Goal: Find contact information: Find contact information

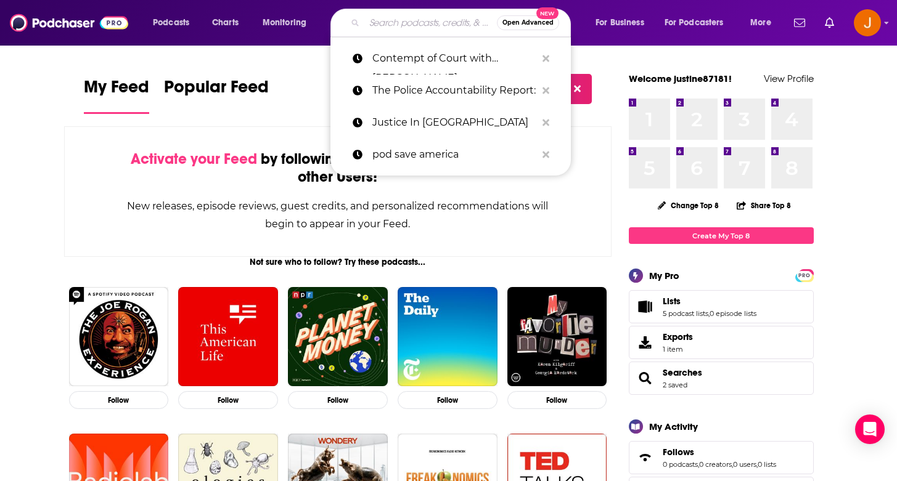
click at [438, 15] on input "Search podcasts, credits, & more..." at bounding box center [430, 23] width 133 height 20
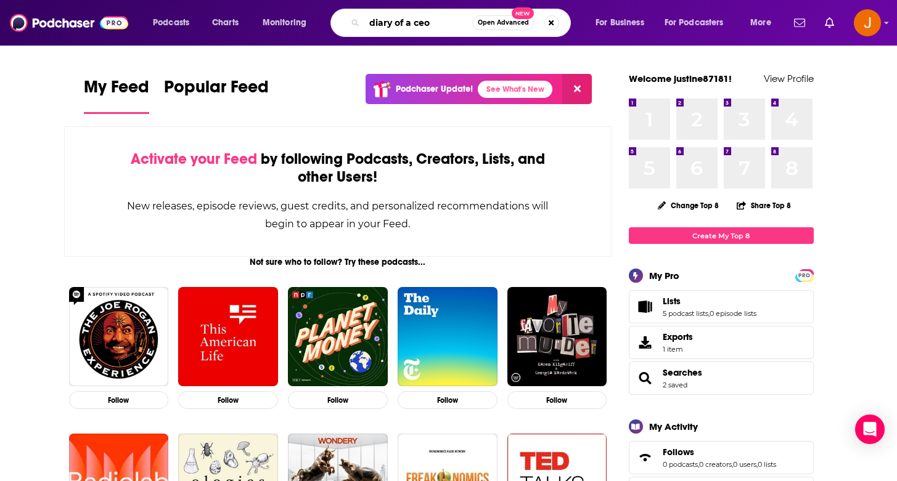
type input "diary of a ceo"
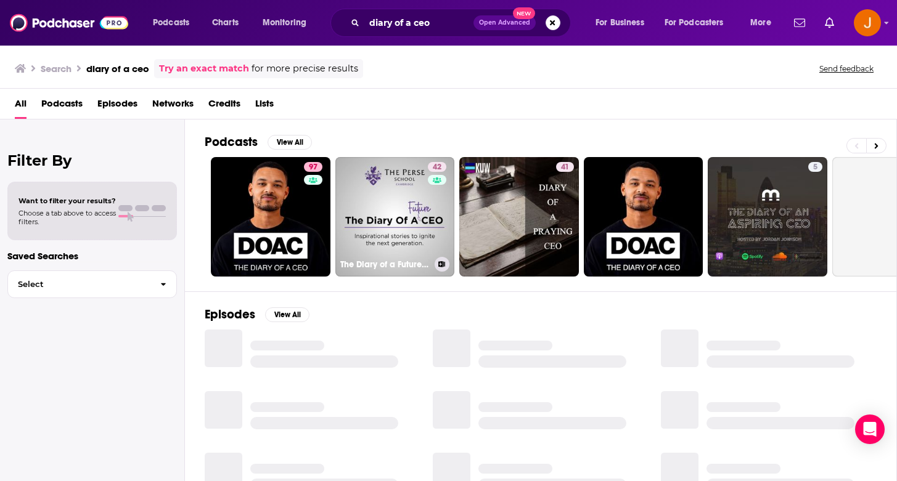
scroll to position [92, 0]
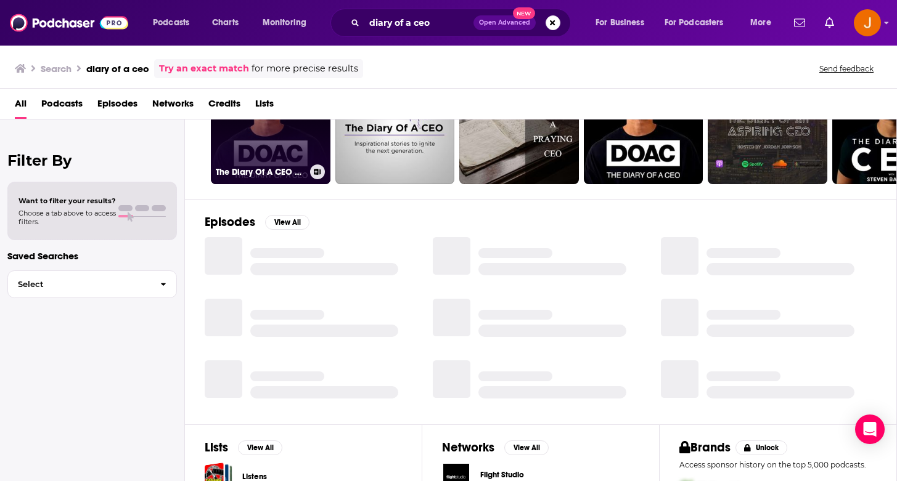
click at [276, 150] on link "97 The Diary Of A CEO with [PERSON_NAME]" at bounding box center [271, 125] width 120 height 120
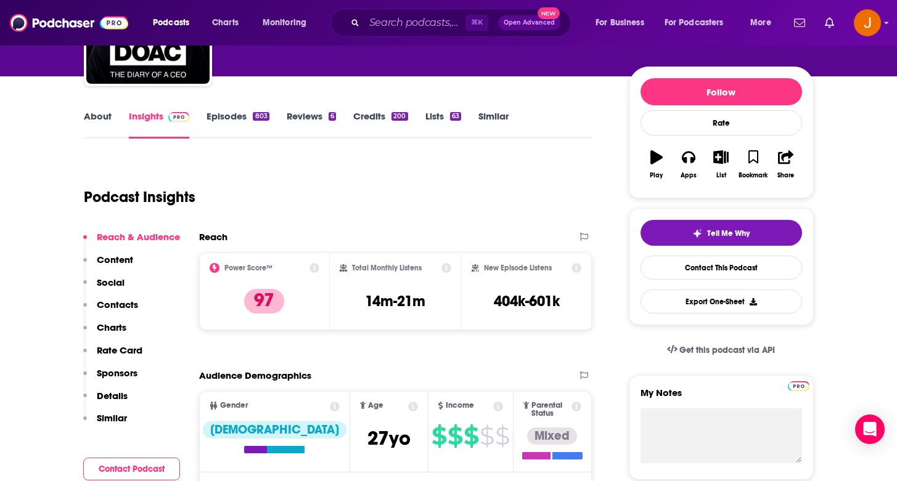
scroll to position [223, 0]
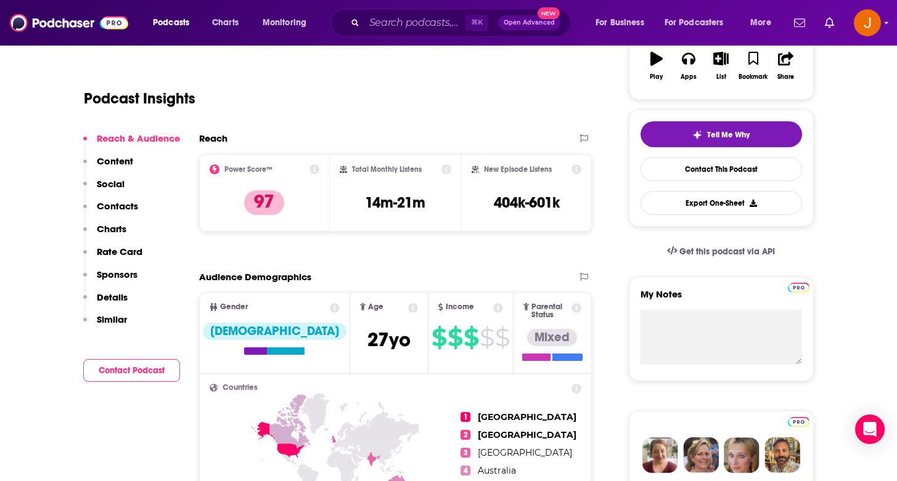
click at [115, 208] on p "Contacts" at bounding box center [117, 206] width 41 height 12
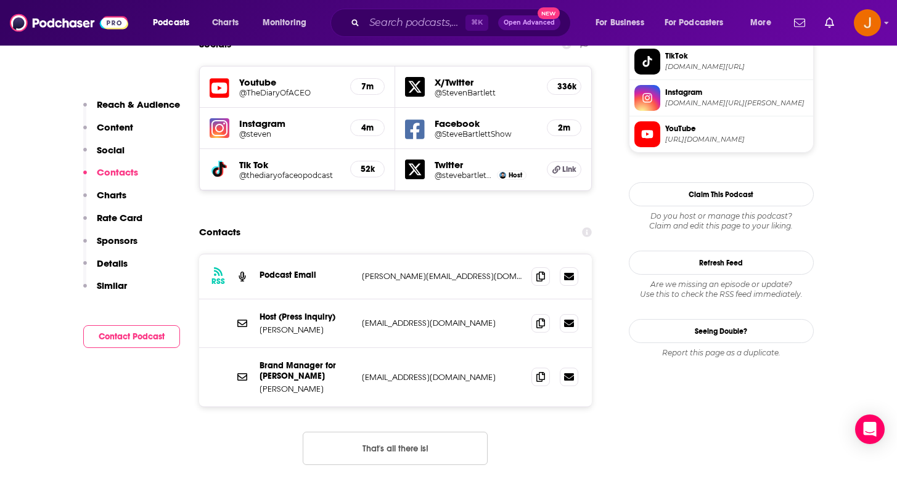
scroll to position [1114, 0]
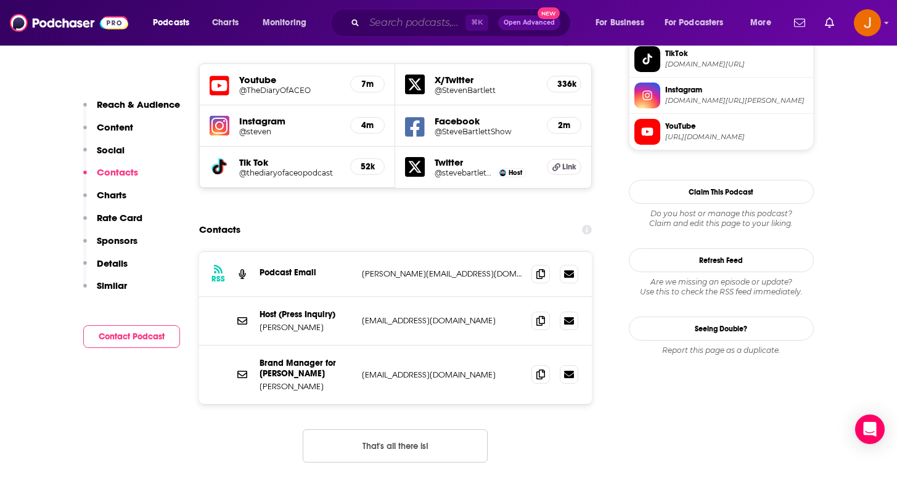
click at [424, 27] on input "Search podcasts, credits, & more..." at bounding box center [414, 23] width 101 height 20
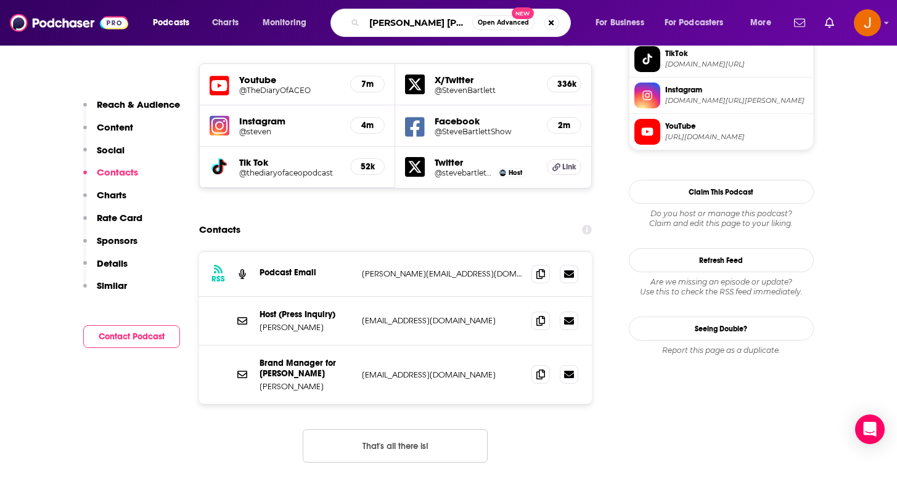
type input "[PERSON_NAME]"
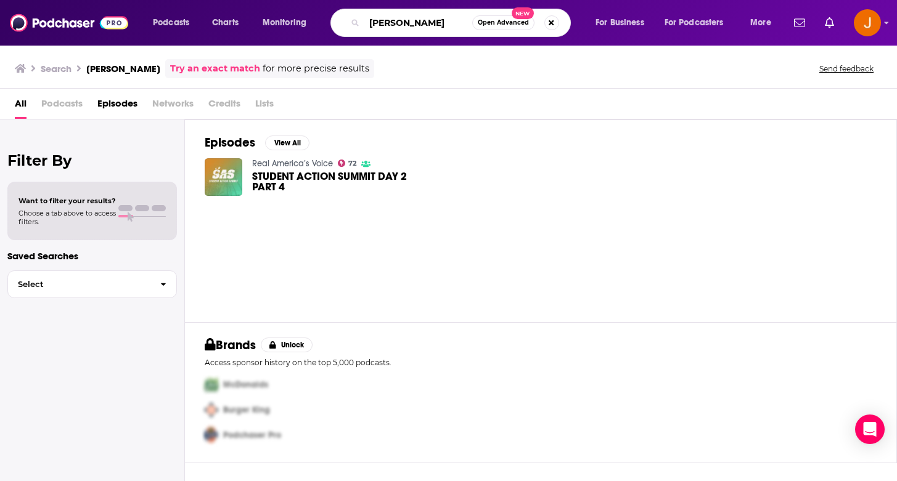
drag, startPoint x: 446, startPoint y: 21, endPoint x: 321, endPoint y: -2, distance: 127.8
click at [321, 0] on html "Podcasts Charts Monitoring [PERSON_NAME] Open Advanced New For Business For Pod…" at bounding box center [448, 240] width 897 height 481
paste input "The [PERSON_NAME] Show"
type input "The [PERSON_NAME] Show"
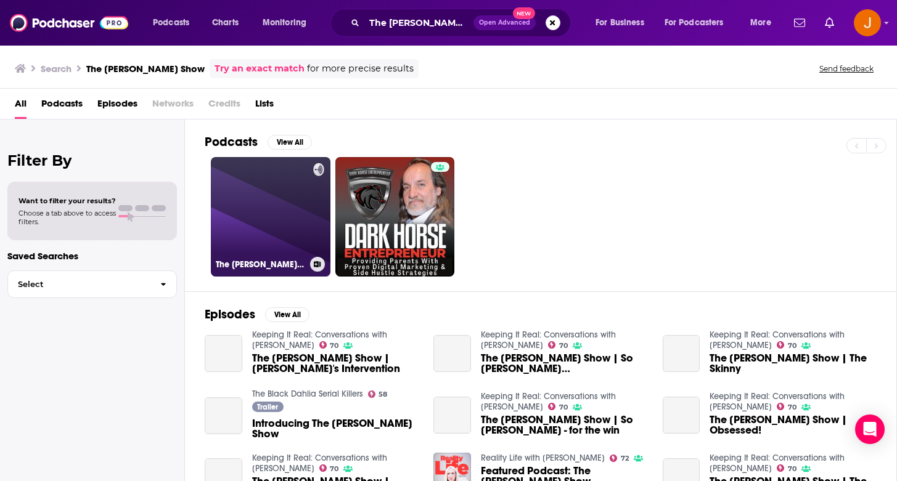
click at [263, 233] on link "The [PERSON_NAME] Show" at bounding box center [271, 217] width 120 height 120
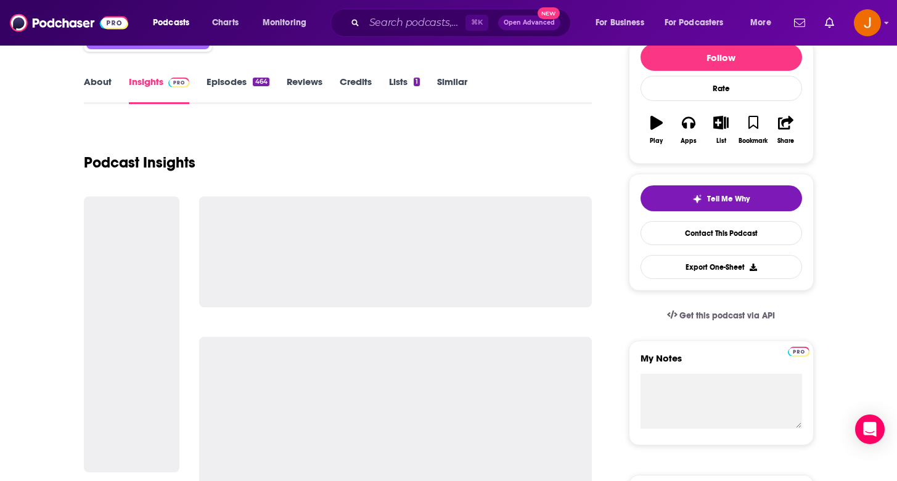
scroll to position [171, 0]
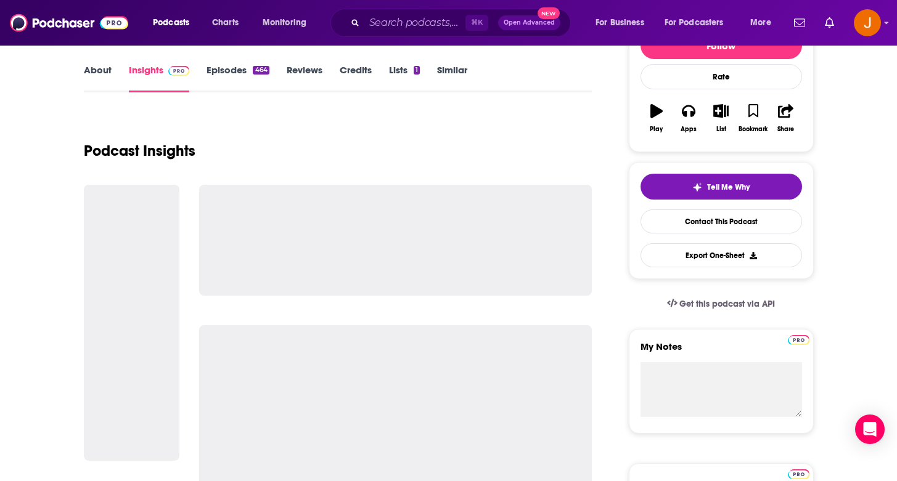
click at [118, 274] on div at bounding box center [132, 323] width 96 height 276
click at [663, 231] on link "Contact This Podcast" at bounding box center [720, 222] width 161 height 24
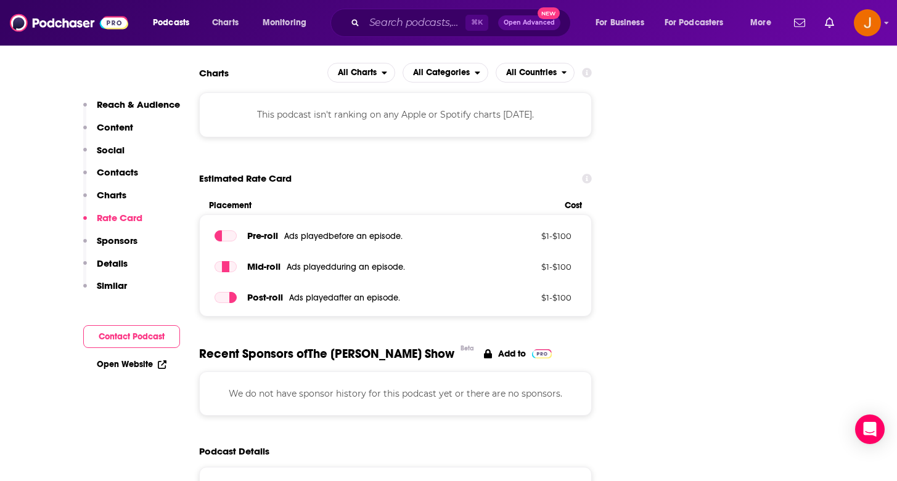
scroll to position [1197, 0]
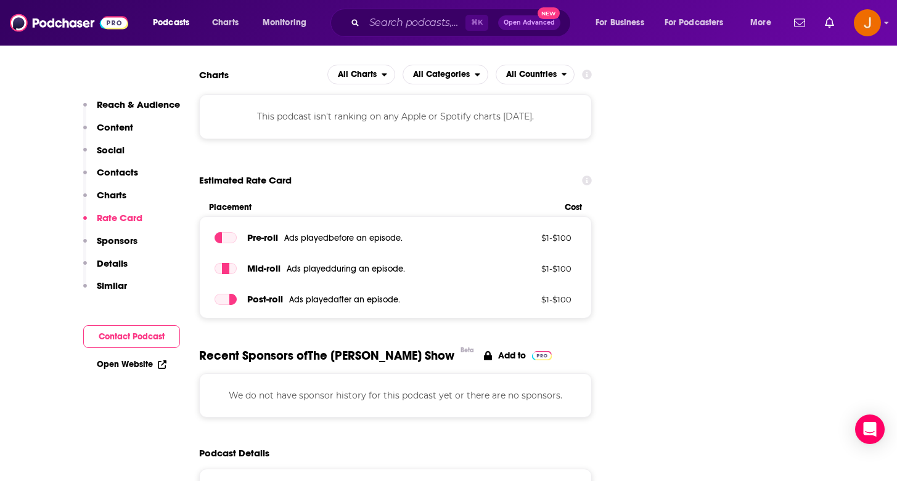
click at [117, 176] on p "Contacts" at bounding box center [117, 172] width 41 height 12
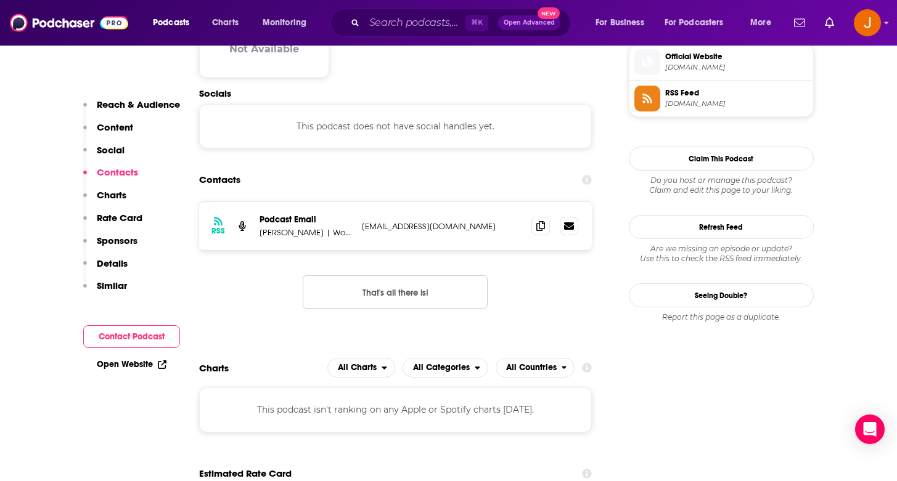
scroll to position [902, 0]
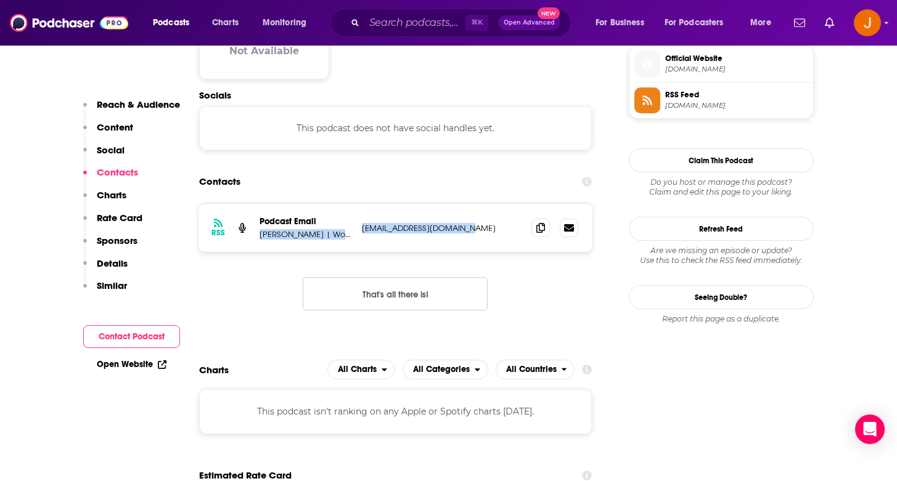
drag, startPoint x: 474, startPoint y: 227, endPoint x: 355, endPoint y: 226, distance: 119.0
click at [355, 226] on div "RSS Podcast Email [PERSON_NAME] | Wondery [EMAIL_ADDRESS][DOMAIN_NAME] [EMAIL_A…" at bounding box center [395, 228] width 393 height 48
click at [455, 244] on div "RSS Podcast Email [PERSON_NAME] | Wondery [EMAIL_ADDRESS][DOMAIN_NAME] [EMAIL_A…" at bounding box center [395, 228] width 393 height 48
drag, startPoint x: 465, startPoint y: 234, endPoint x: 362, endPoint y: 231, distance: 103.0
click at [362, 231] on div "RSS Podcast Email [PERSON_NAME] | Wondery [EMAIL_ADDRESS][DOMAIN_NAME] [EMAIL_A…" at bounding box center [395, 228] width 393 height 48
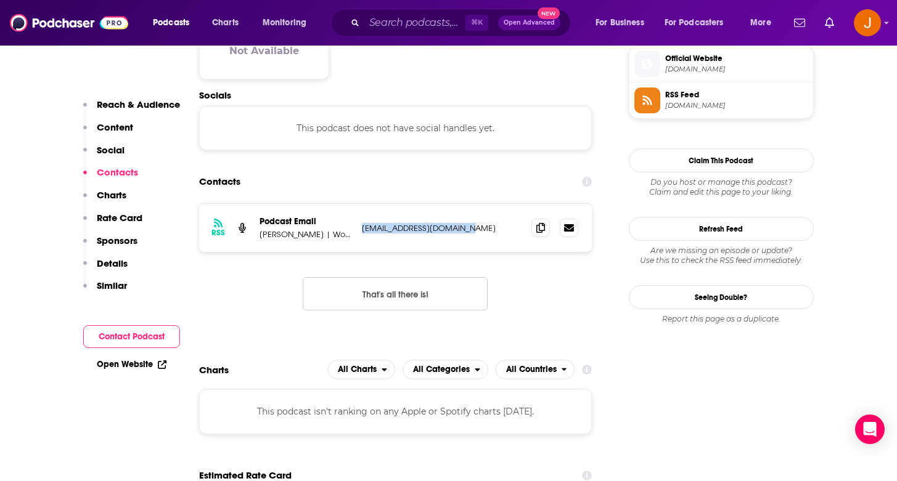
copy p "[EMAIL_ADDRESS][DOMAIN_NAME]"
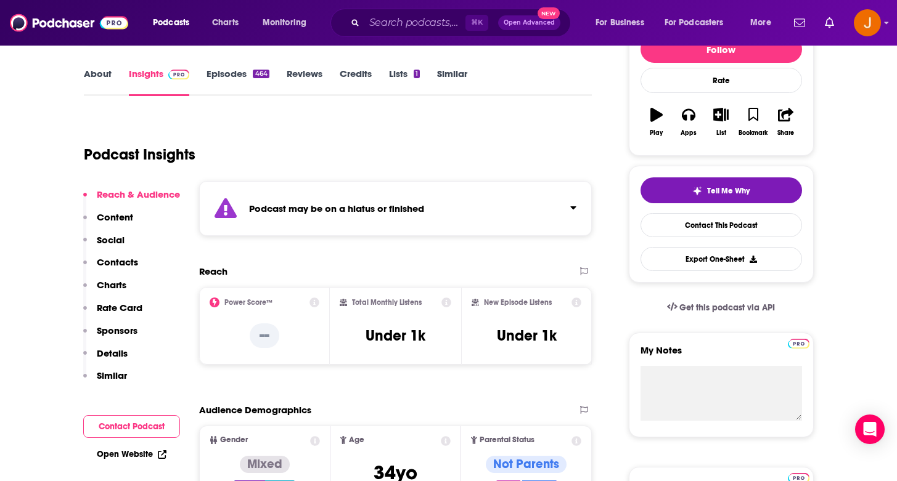
scroll to position [168, 0]
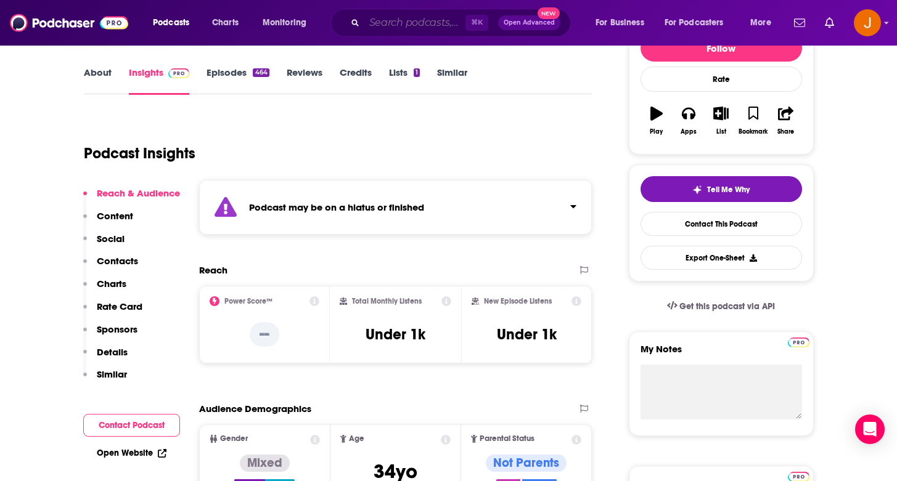
click at [383, 28] on input "Search podcasts, credits, & more..." at bounding box center [414, 23] width 101 height 20
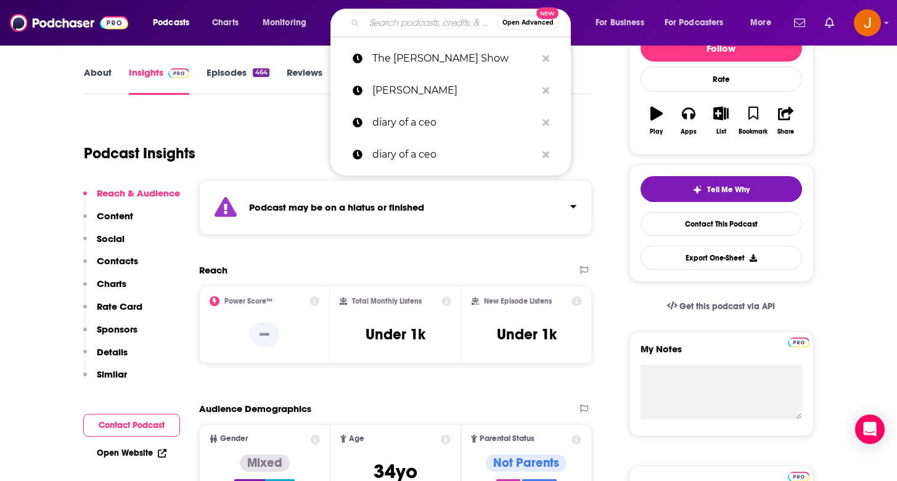
paste input "perfect"
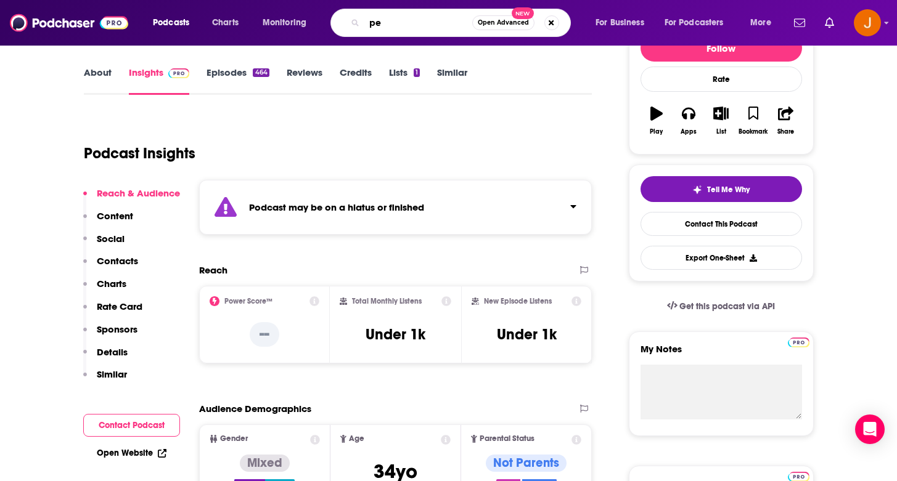
type input "p"
type input "We can do hard things"
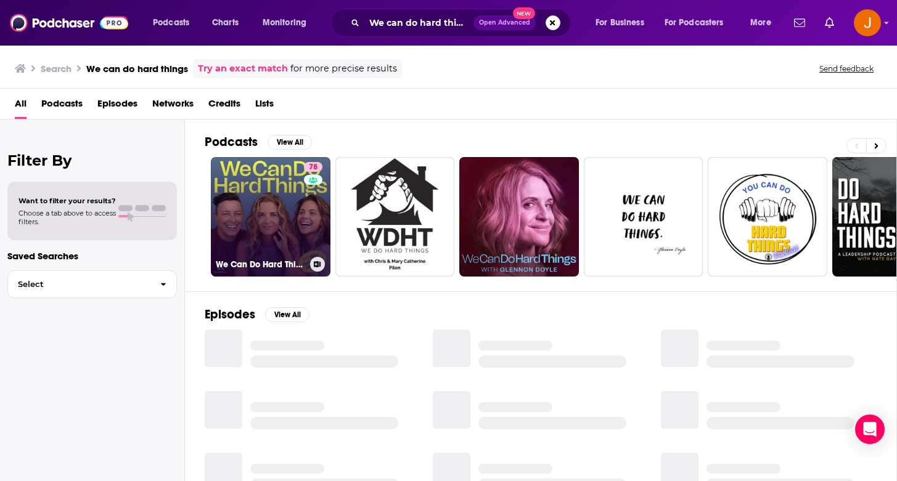
click at [292, 221] on link "78 We Can Do Hard Things" at bounding box center [271, 217] width 120 height 120
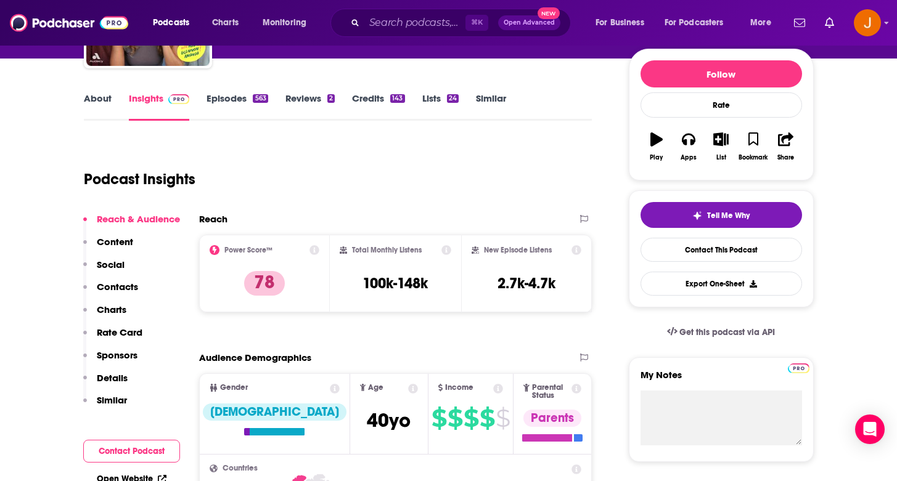
scroll to position [149, 0]
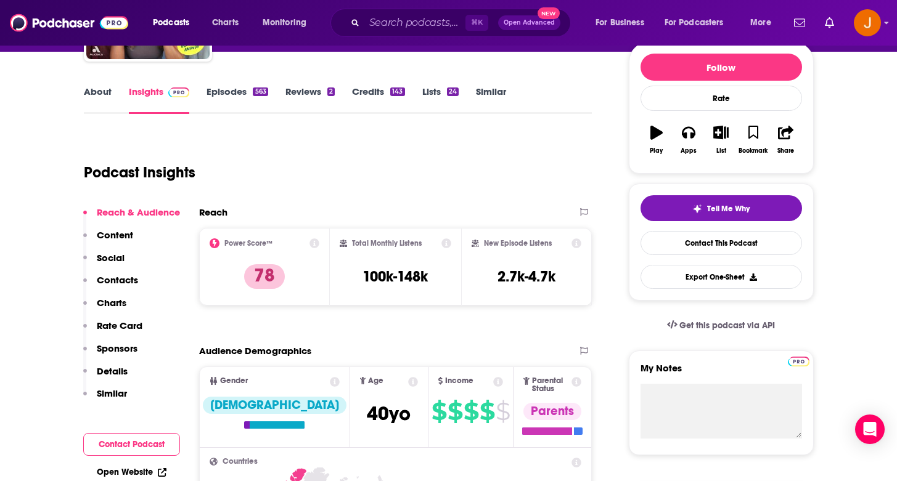
click at [121, 281] on p "Contacts" at bounding box center [117, 280] width 41 height 12
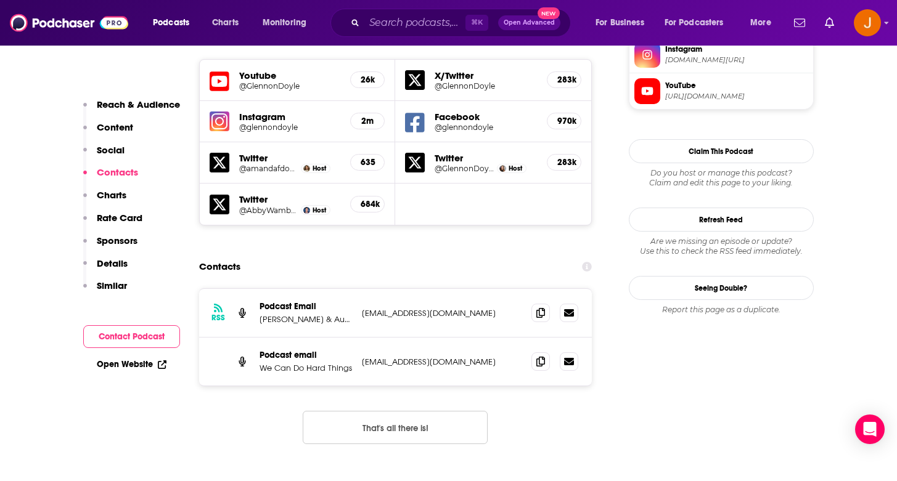
scroll to position [1129, 0]
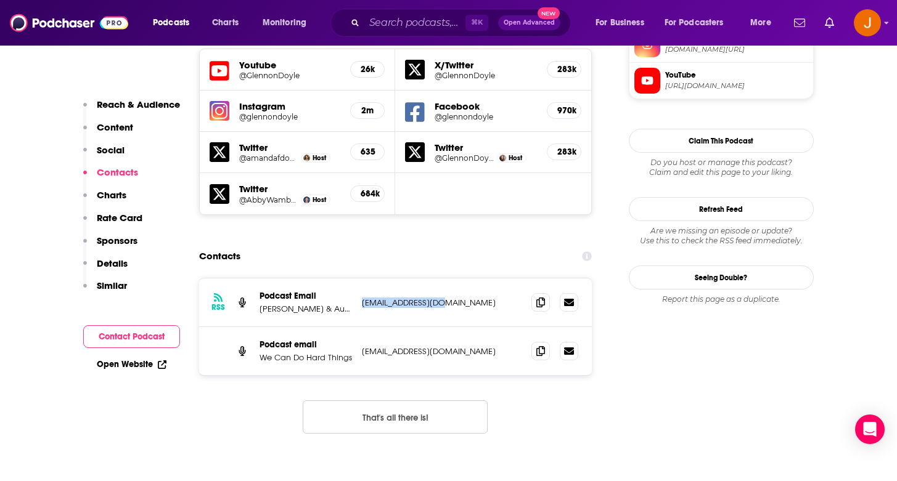
drag, startPoint x: 471, startPoint y: 231, endPoint x: 359, endPoint y: 226, distance: 111.7
click at [359, 279] on div "RSS Podcast Email [PERSON_NAME] & Audacy [EMAIL_ADDRESS][DOMAIN_NAME] [EMAIL_AD…" at bounding box center [395, 303] width 393 height 49
copy p "[EMAIL_ADDRESS][DOMAIN_NAME]"
click at [422, 28] on input "Search podcasts, credits, & more..." at bounding box center [414, 23] width 101 height 20
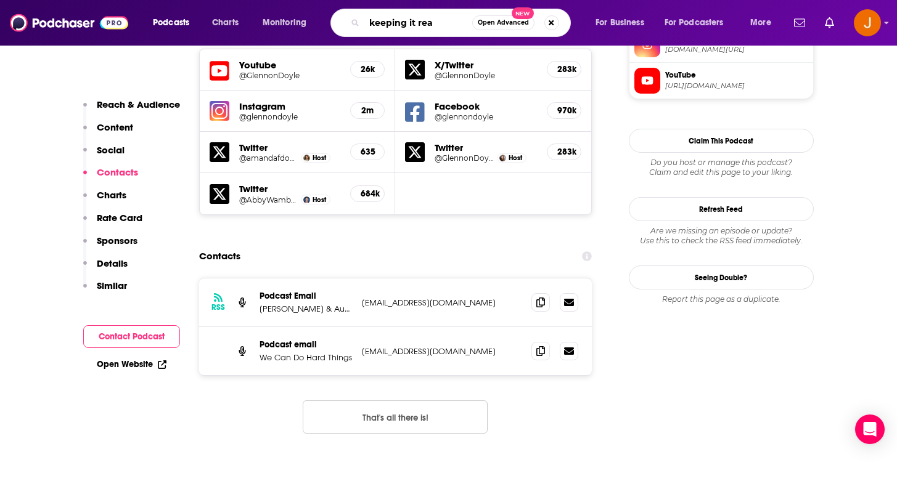
type input "keeping it real"
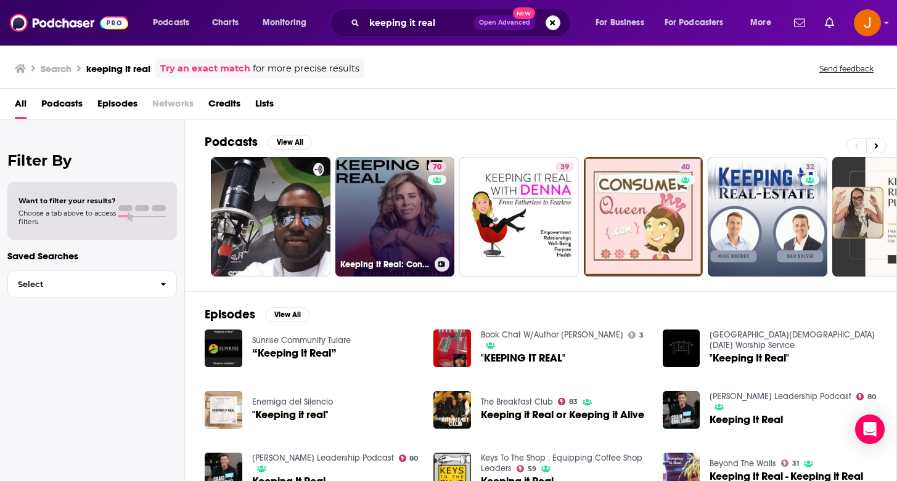
click at [409, 250] on link "70 Keeping It Real: Conversations with [PERSON_NAME]" at bounding box center [395, 217] width 120 height 120
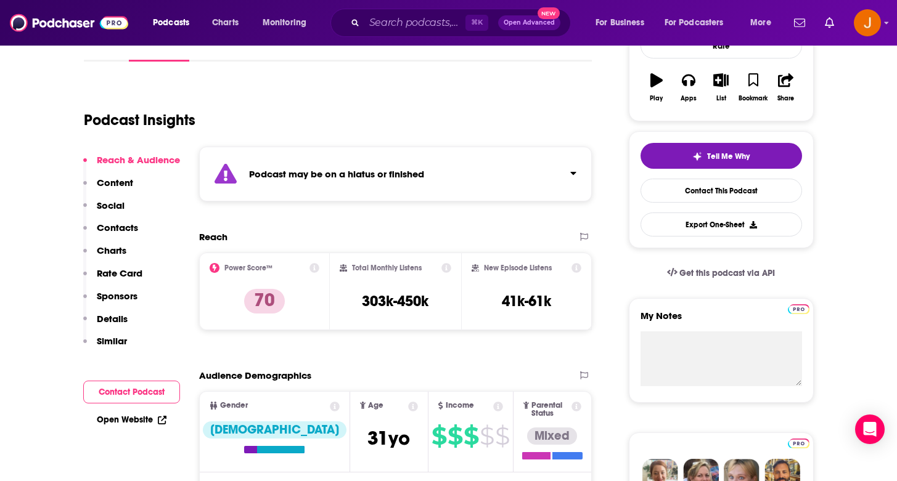
scroll to position [254, 0]
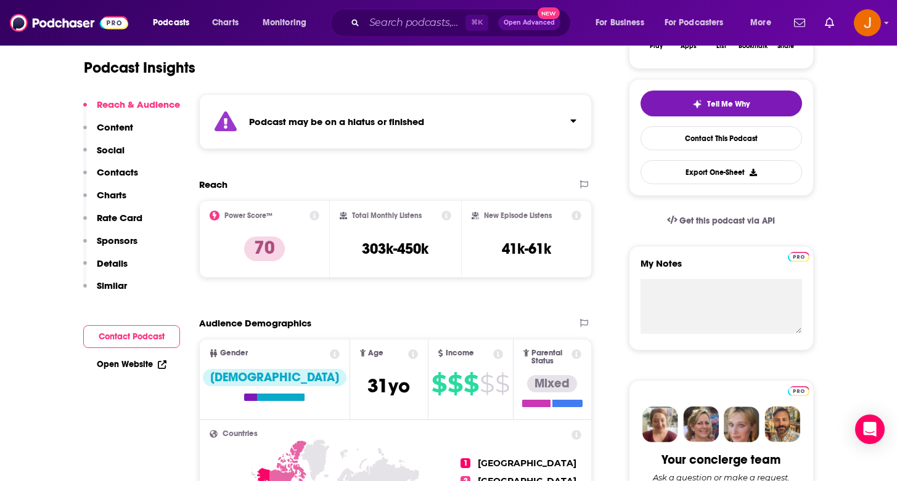
click at [107, 180] on button "Contacts" at bounding box center [110, 177] width 55 height 23
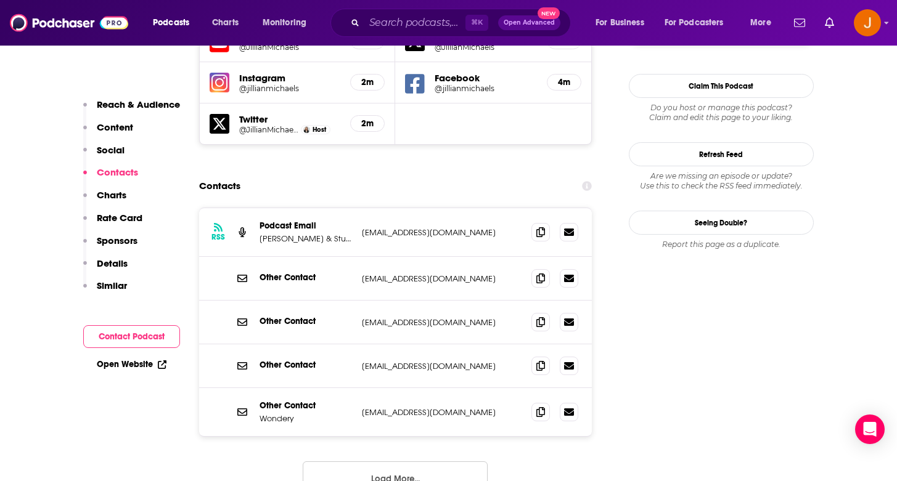
scroll to position [1221, 0]
drag, startPoint x: 475, startPoint y: 187, endPoint x: 352, endPoint y: 187, distance: 122.7
click at [351, 208] on div "RSS Podcast Email [PERSON_NAME] & Studio71 [EMAIL_ADDRESS][DOMAIN_NAME] [EMAIL_…" at bounding box center [395, 232] width 393 height 49
copy div "[PERSON_NAME] & Studio71 [EMAIL_ADDRESS][DOMAIN_NAME]"
drag, startPoint x: 464, startPoint y: 317, endPoint x: 349, endPoint y: 317, distance: 115.3
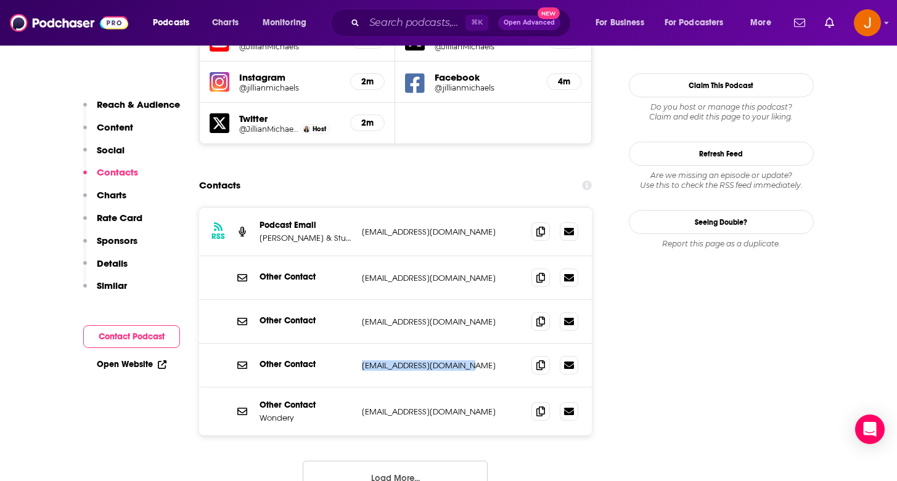
click at [0, 0] on div "Other Contact [EMAIL_ADDRESS][DOMAIN_NAME] [EMAIL_ADDRESS][DOMAIN_NAME]" at bounding box center [0, 0] width 0 height 0
copy div "[EMAIL_ADDRESS][DOMAIN_NAME]"
click at [512, 26] on button "Open Advanced New" at bounding box center [529, 22] width 62 height 15
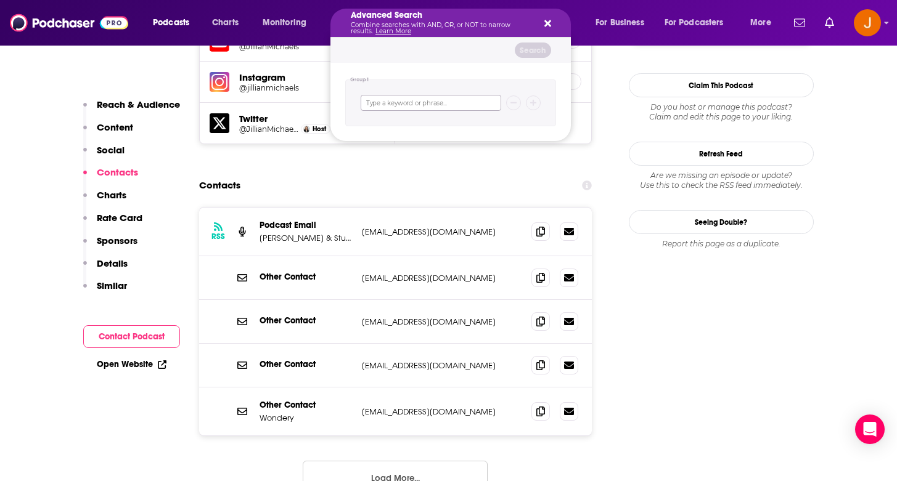
click at [380, 98] on input "Search podcasts, credits, & more..." at bounding box center [431, 103] width 141 height 16
type input "[GEOGRAPHIC_DATA]"
click at [548, 28] on icon "Search podcasts, credits, & more..." at bounding box center [547, 23] width 7 height 10
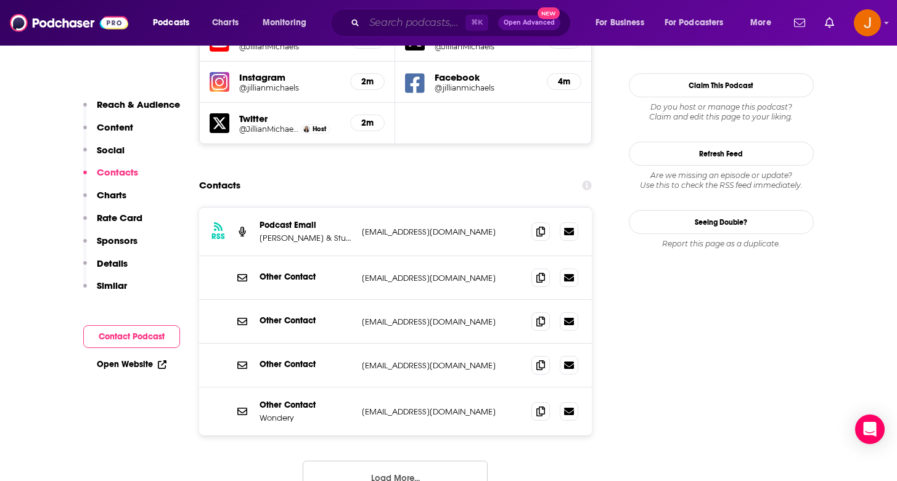
click at [416, 16] on input "Search podcasts, credits, & more..." at bounding box center [414, 23] width 101 height 20
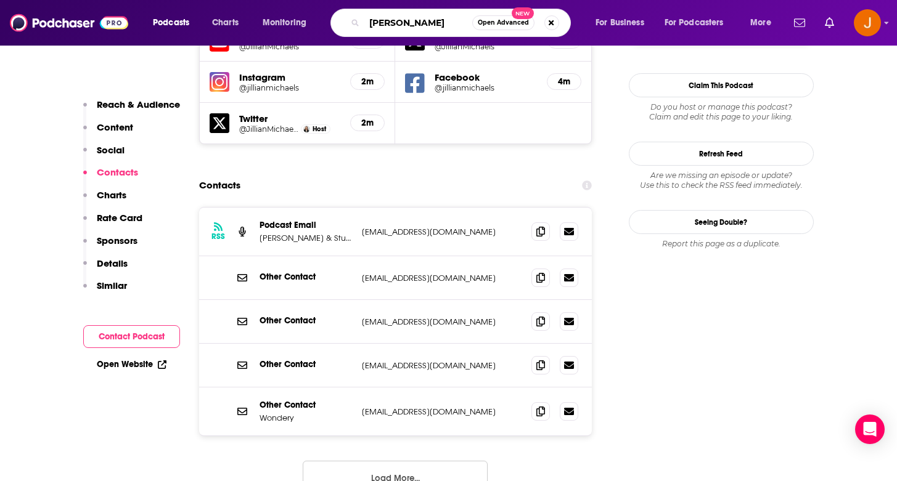
type input "[PERSON_NAME]"
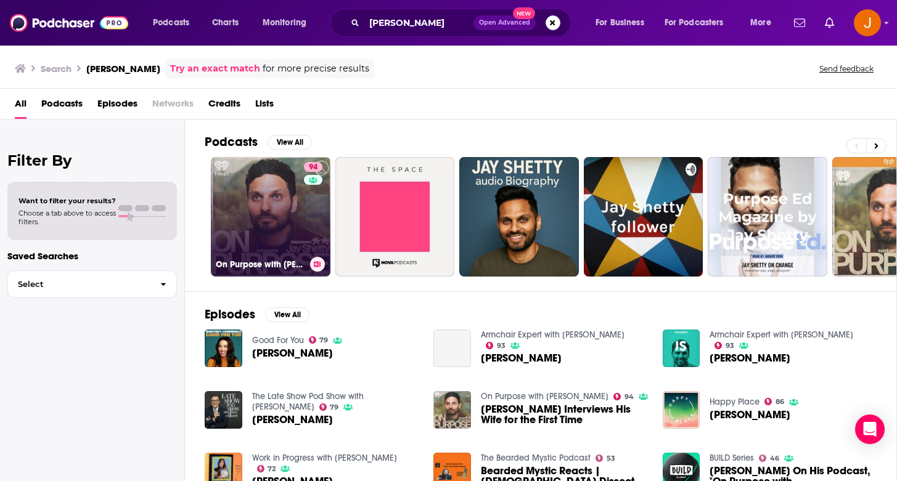
click at [277, 198] on link "94 On Purpose with [PERSON_NAME]" at bounding box center [271, 217] width 120 height 120
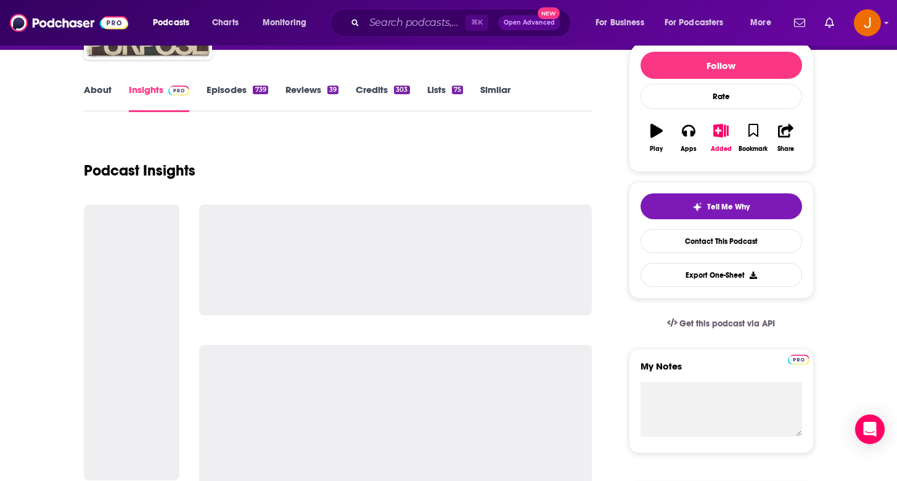
scroll to position [147, 0]
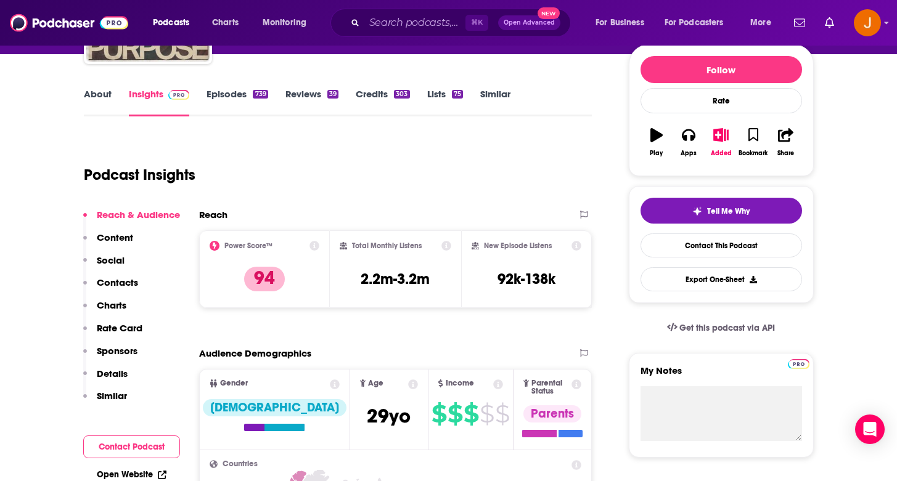
click at [123, 283] on p "Contacts" at bounding box center [117, 283] width 41 height 12
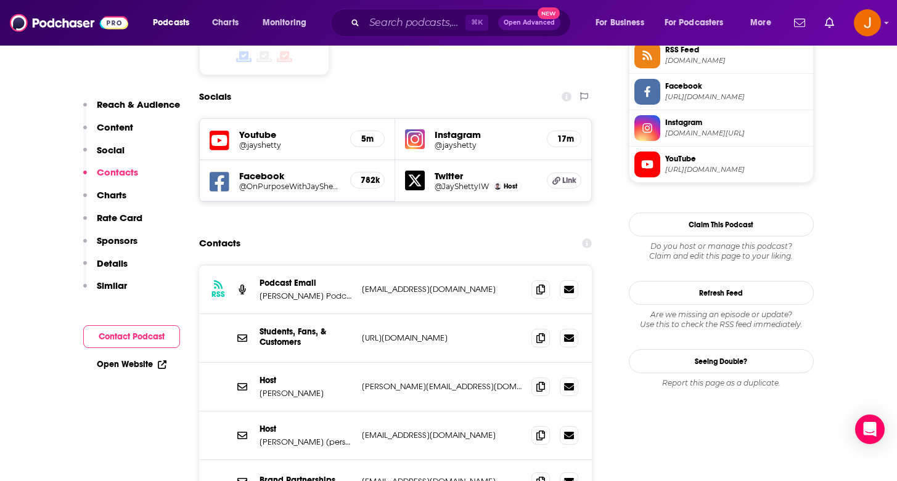
scroll to position [1059, 0]
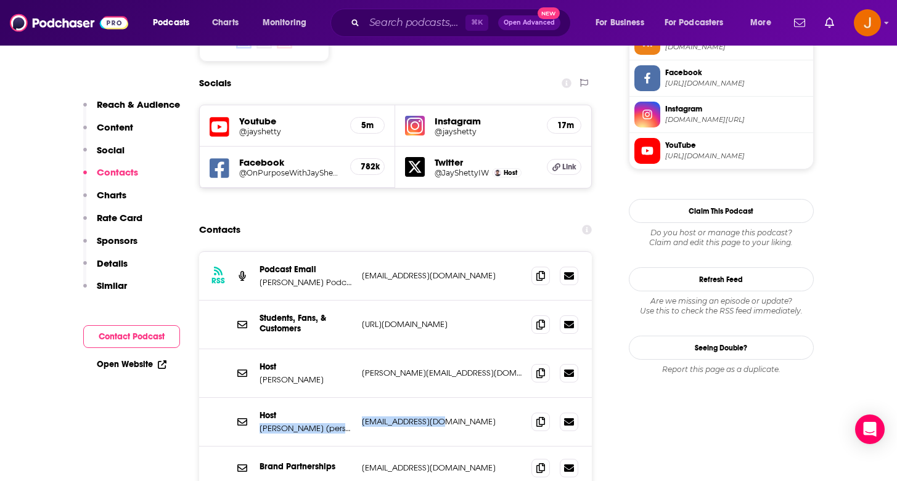
drag, startPoint x: 449, startPoint y: 379, endPoint x: 353, endPoint y: 372, distance: 96.4
click at [353, 398] on div "Host [PERSON_NAME] (personal) [EMAIL_ADDRESS][DOMAIN_NAME] [EMAIL_ADDRESS][DOMA…" at bounding box center [395, 422] width 393 height 49
click at [486, 417] on p "[EMAIL_ADDRESS][DOMAIN_NAME]" at bounding box center [442, 422] width 160 height 10
drag, startPoint x: 436, startPoint y: 325, endPoint x: 345, endPoint y: 325, distance: 91.8
click at [0, 0] on div "Host [PERSON_NAME] [PERSON_NAME][EMAIL_ADDRESS][DOMAIN_NAME] [PERSON_NAME][EMAI…" at bounding box center [0, 0] width 0 height 0
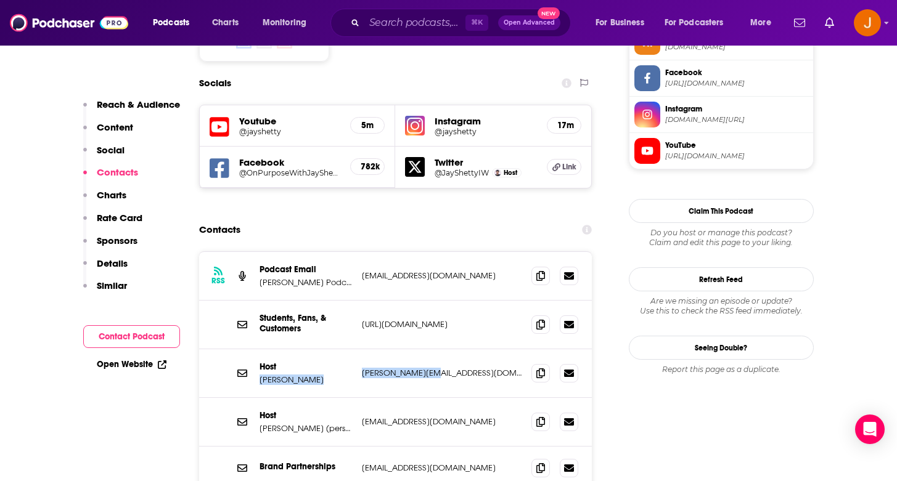
copy div "[PERSON_NAME] [PERSON_NAME][EMAIL_ADDRESS][DOMAIN_NAME]"
drag, startPoint x: 452, startPoint y: 381, endPoint x: 360, endPoint y: 374, distance: 92.1
click at [360, 398] on div "Host [PERSON_NAME] (personal) [EMAIL_ADDRESS][DOMAIN_NAME] [EMAIL_ADDRESS][DOMA…" at bounding box center [395, 422] width 393 height 49
copy p "[EMAIL_ADDRESS][DOMAIN_NAME]"
